Goal: Find specific page/section: Find specific page/section

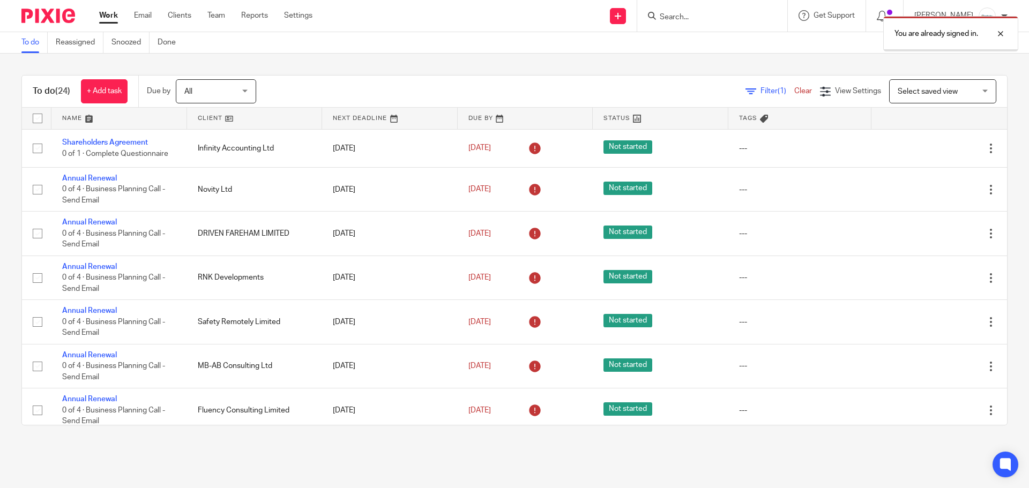
click at [723, 22] on div "You are already signed in." at bounding box center [767, 31] width 504 height 41
click at [1004, 36] on div at bounding box center [993, 33] width 29 height 13
click at [714, 20] on input "Search" at bounding box center [707, 18] width 97 height 10
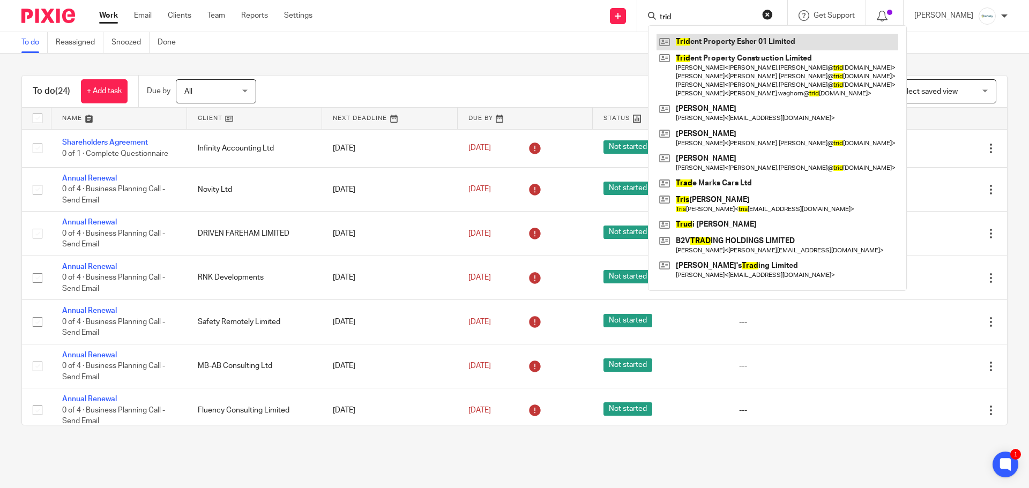
type input "trid"
click at [758, 41] on link at bounding box center [778, 42] width 242 height 16
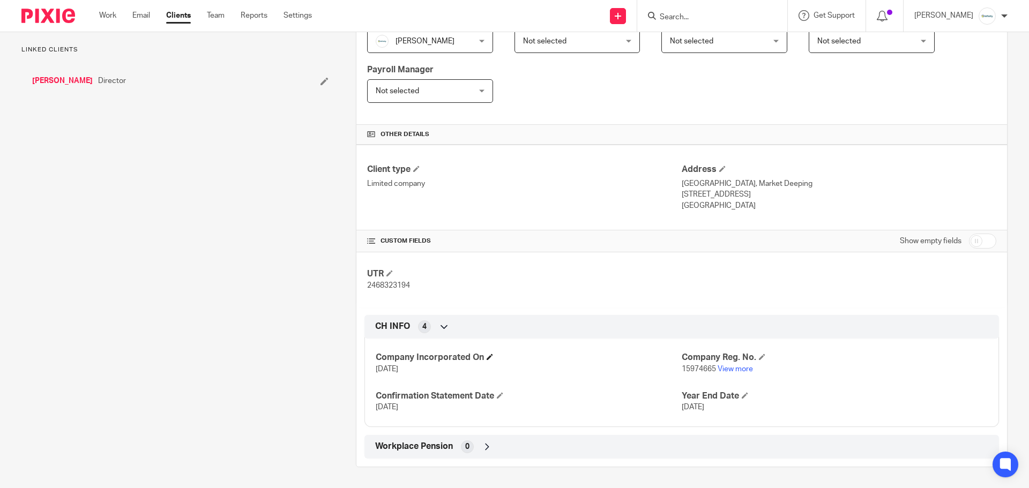
scroll to position [210, 0]
click at [729, 366] on link "View more" at bounding box center [735, 369] width 35 height 8
